Goal: Task Accomplishment & Management: Manage account settings

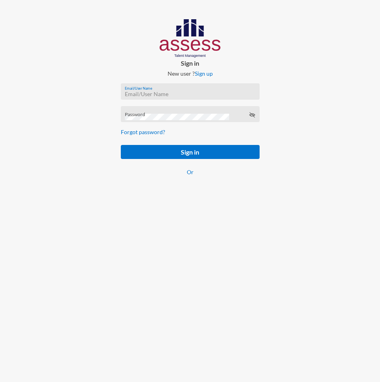
click at [151, 96] on input "Email/User Name" at bounding box center [190, 94] width 130 height 6
paste input "basalghamdi091105"
type input "basalghamdi091105"
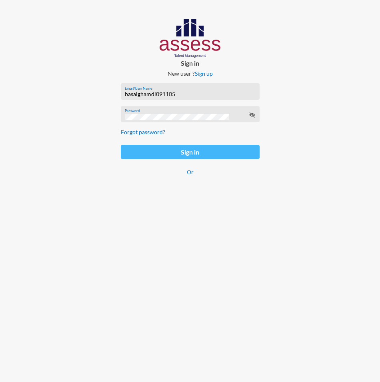
click at [151, 152] on button "Sign in" at bounding box center [190, 152] width 139 height 14
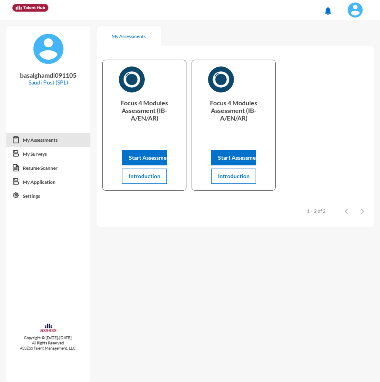
click at [356, 11] on img at bounding box center [355, 10] width 16 height 16
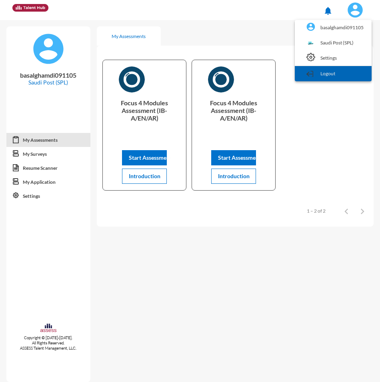
click at [328, 76] on link "Logout" at bounding box center [333, 73] width 69 height 15
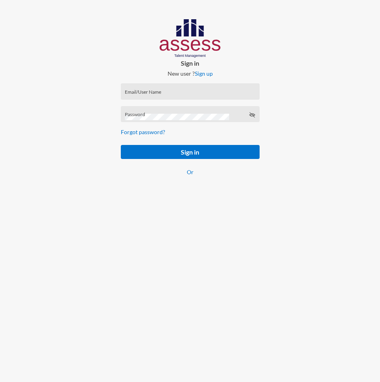
click at [147, 97] on div "Email/User Name" at bounding box center [190, 93] width 130 height 12
paste input "SPLSS1005587231"
type input "SPLSS1005587231"
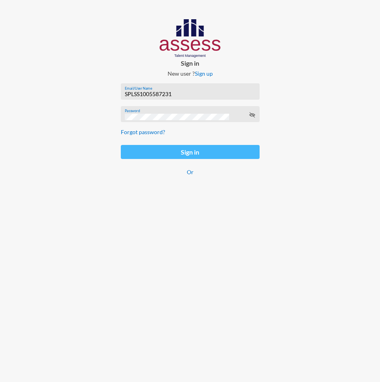
click at [143, 150] on button "Sign in" at bounding box center [190, 152] width 139 height 14
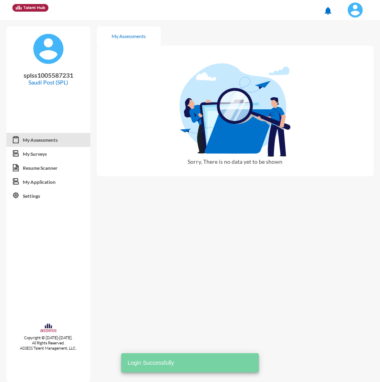
click at [356, 15] on img at bounding box center [355, 10] width 16 height 16
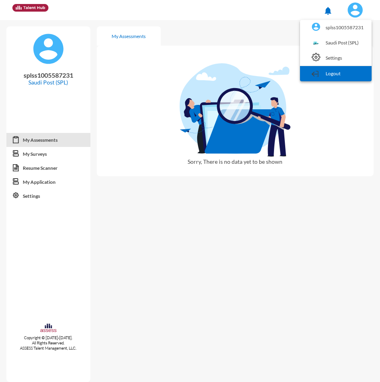
click at [337, 72] on link "Logout" at bounding box center [336, 73] width 64 height 15
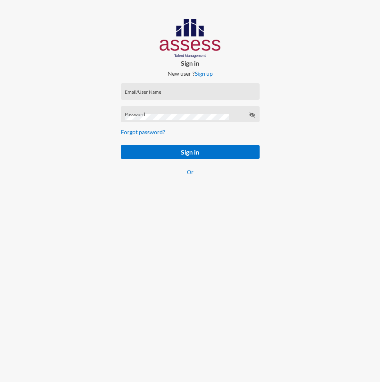
click at [149, 99] on div "Email/User Name" at bounding box center [190, 93] width 130 height 12
click at [150, 95] on input "Email/User Name" at bounding box center [190, 94] width 130 height 6
paste input "SPLSS1051471983"
type input "SPLSS1051471983"
click at [151, 110] on div "Password" at bounding box center [190, 116] width 130 height 12
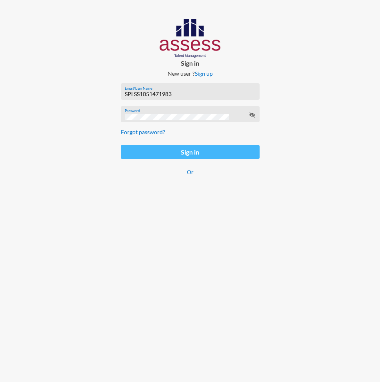
click at [143, 156] on button "Sign in" at bounding box center [190, 152] width 139 height 14
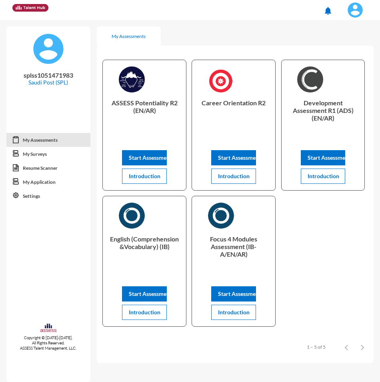
click at [347, 16] on span at bounding box center [355, 10] width 20 height 16
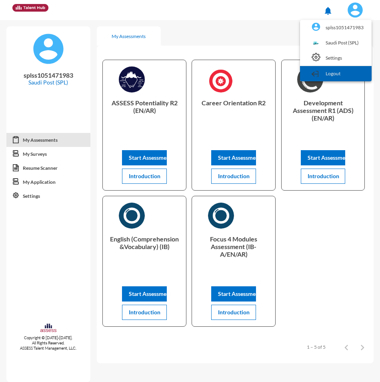
click at [338, 74] on link "Logout" at bounding box center [336, 73] width 64 height 15
